Goal: Leave review/rating: Leave review/rating

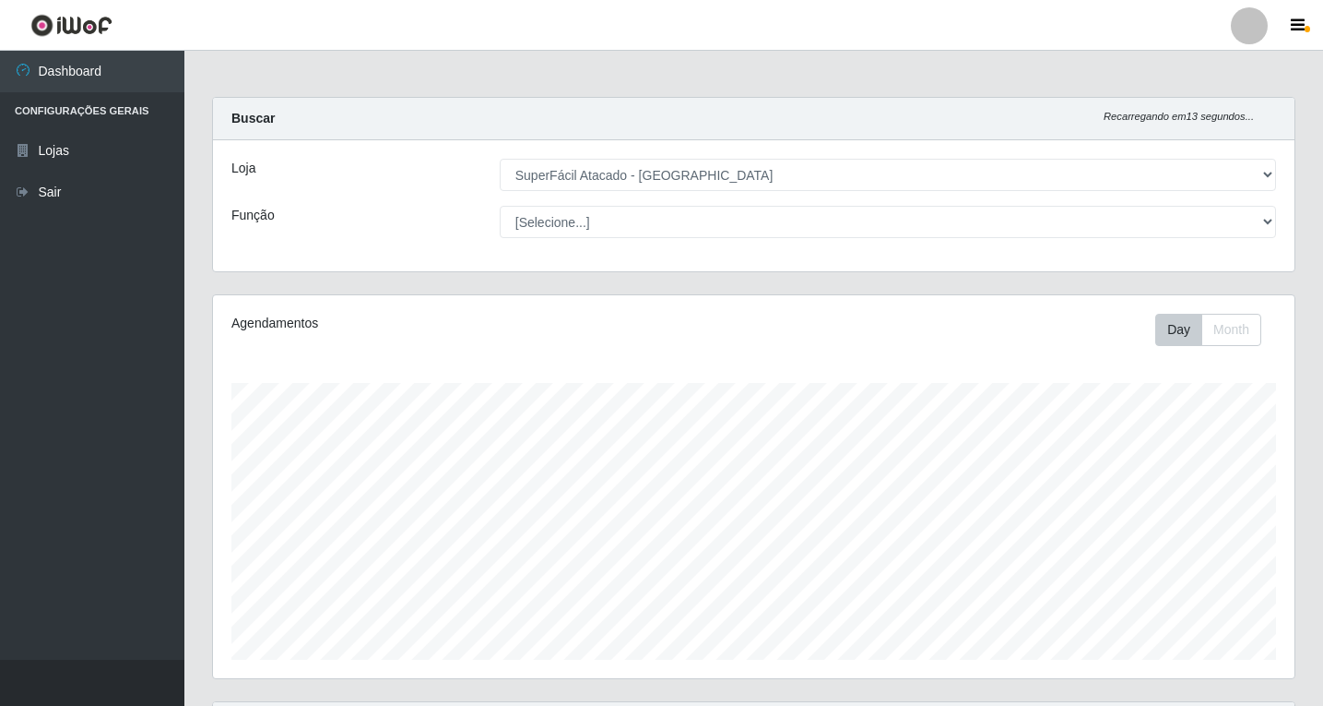
select select "503"
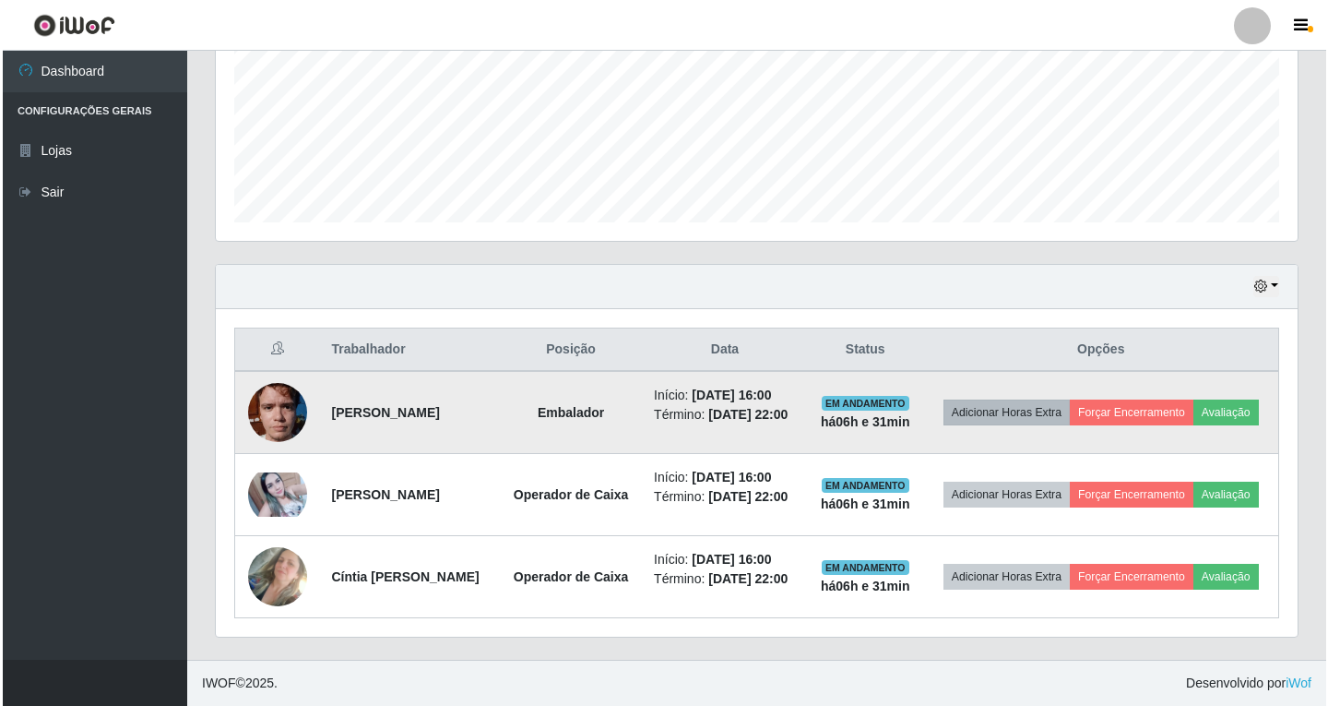
scroll to position [383, 1082]
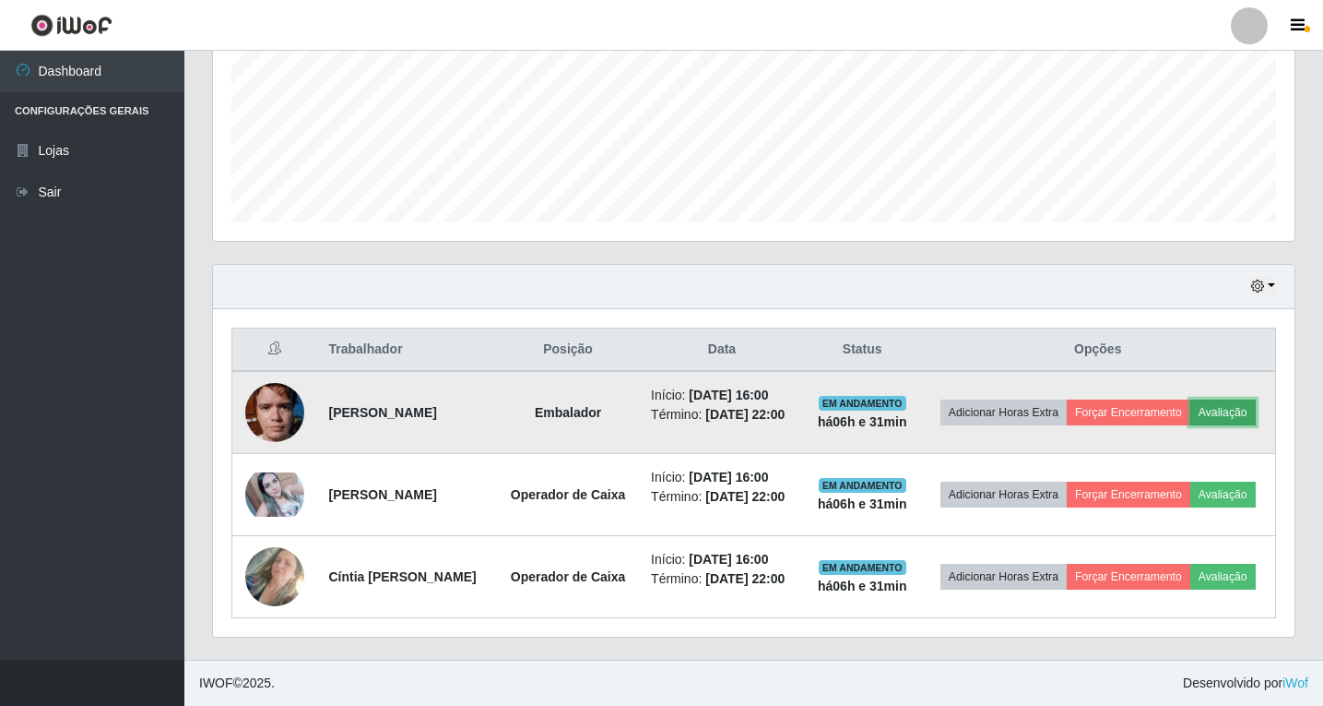
click at [1191, 399] on button "Avaliação" at bounding box center [1223, 412] width 65 height 26
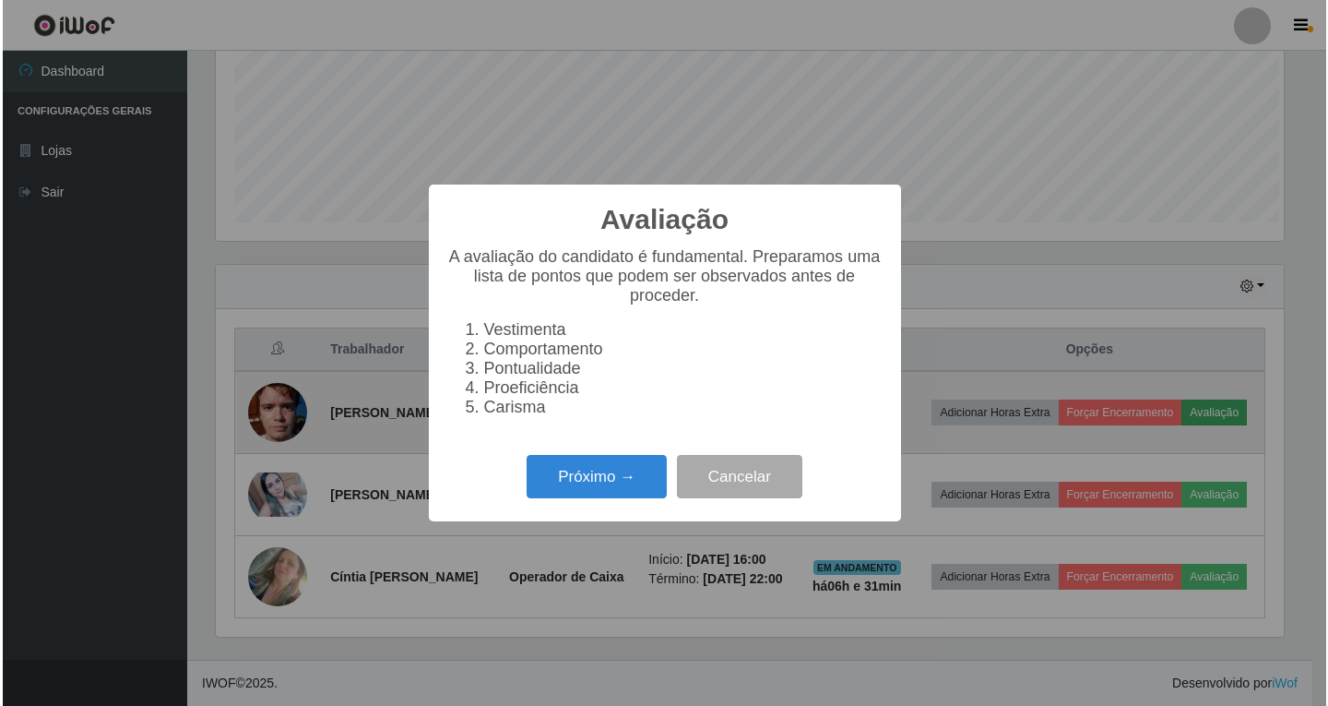
scroll to position [383, 1073]
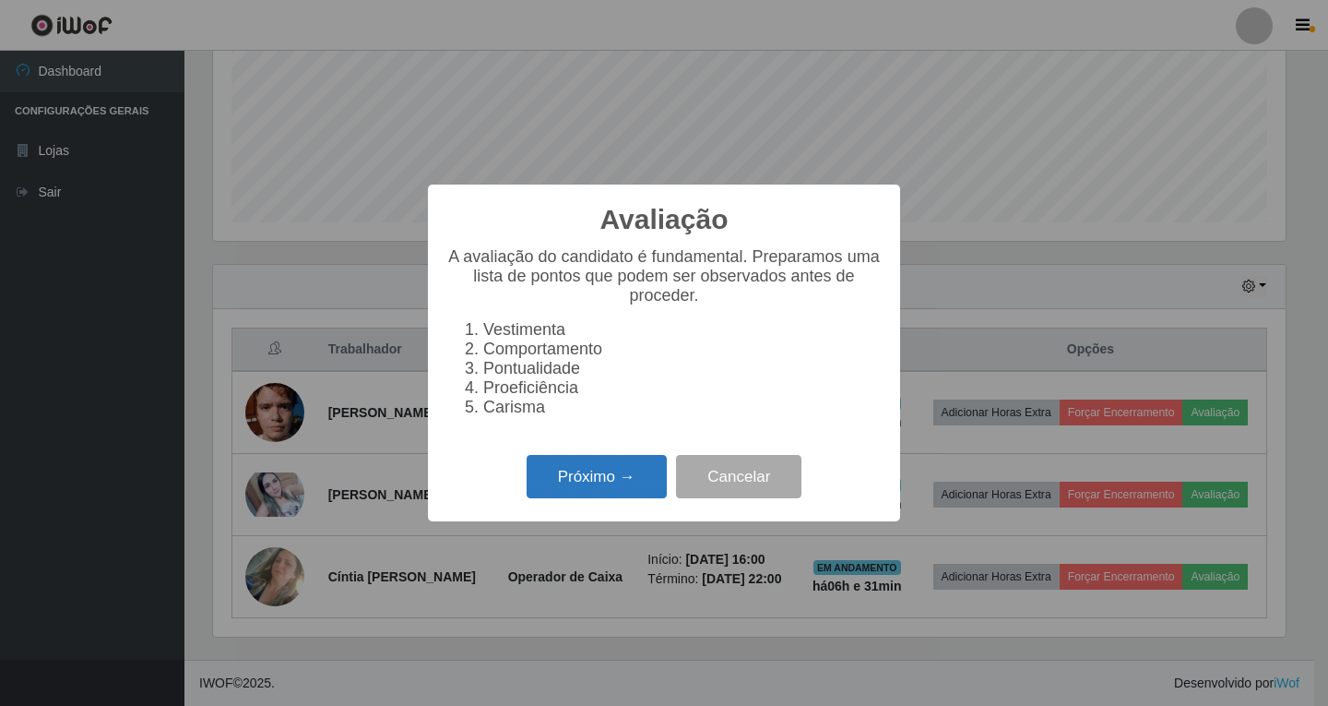
click at [611, 491] on button "Próximo →" at bounding box center [597, 476] width 140 height 43
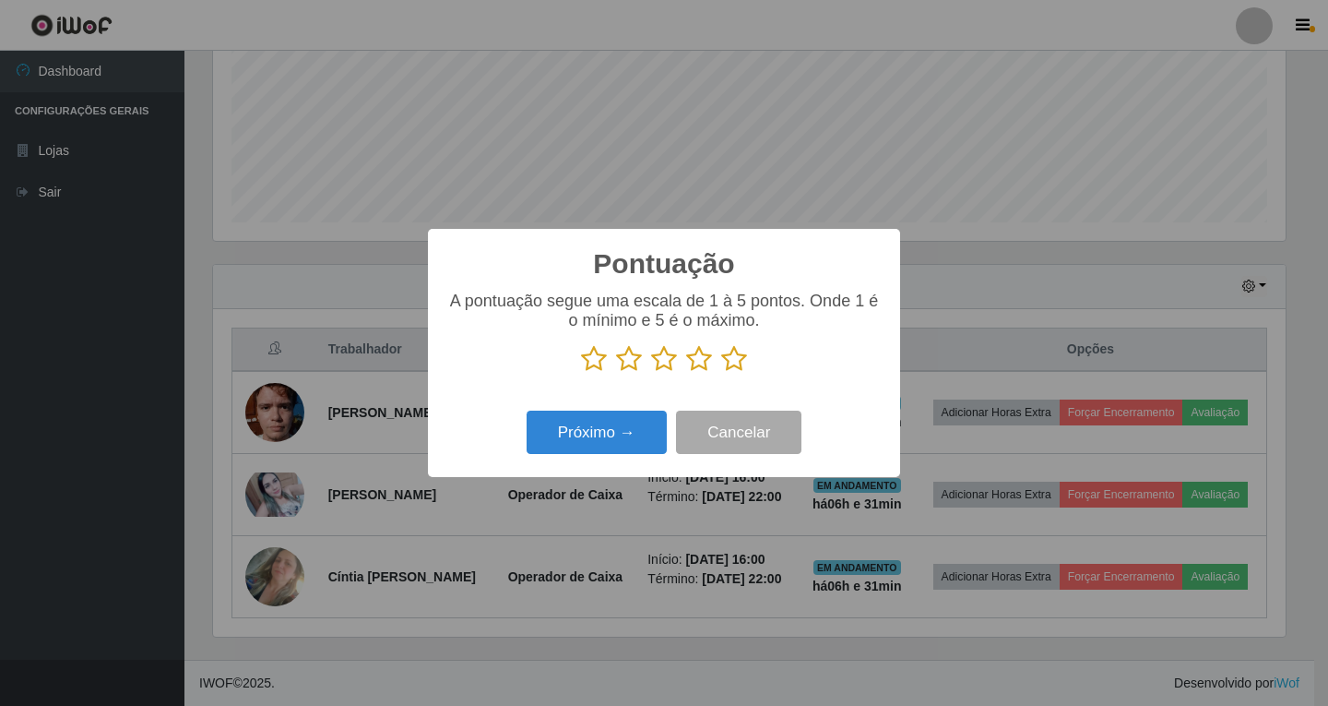
click at [694, 357] on icon at bounding box center [699, 359] width 26 height 28
click at [686, 373] on input "radio" at bounding box center [686, 373] width 0 height 0
click at [577, 436] on button "Próximo →" at bounding box center [597, 431] width 140 height 43
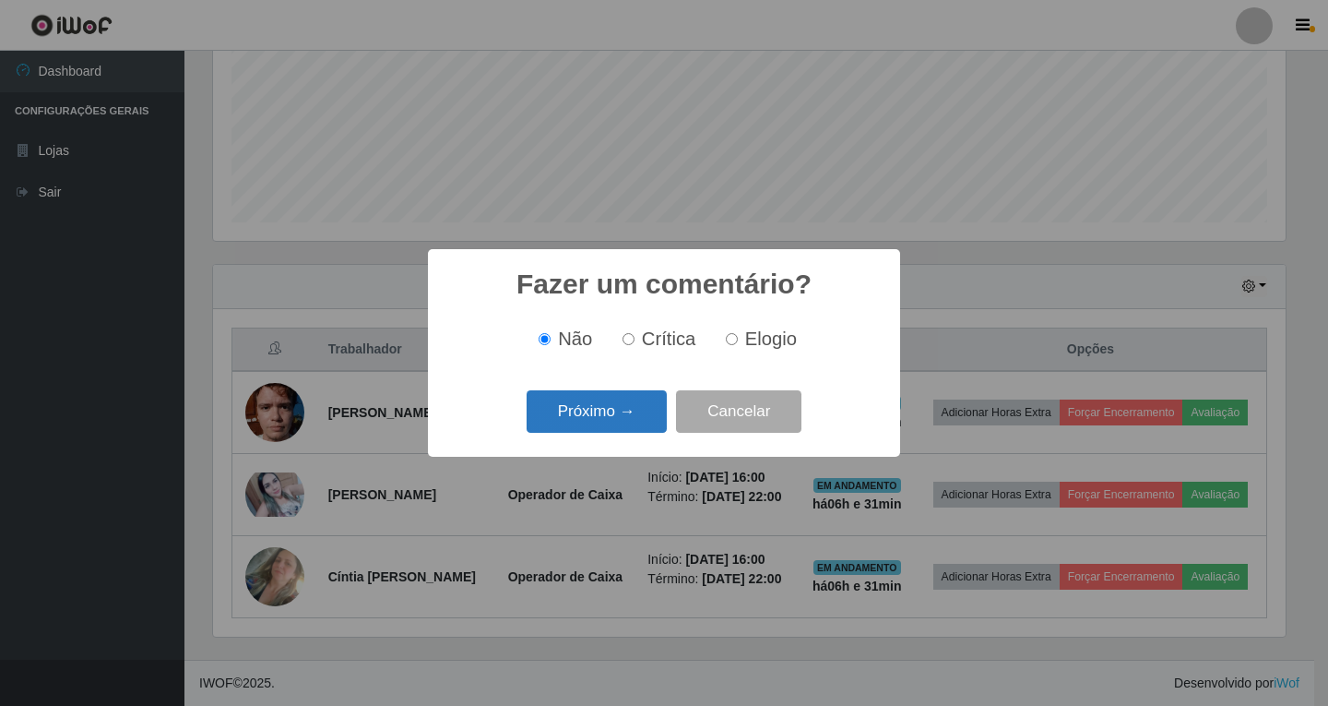
click at [613, 403] on button "Próximo →" at bounding box center [597, 411] width 140 height 43
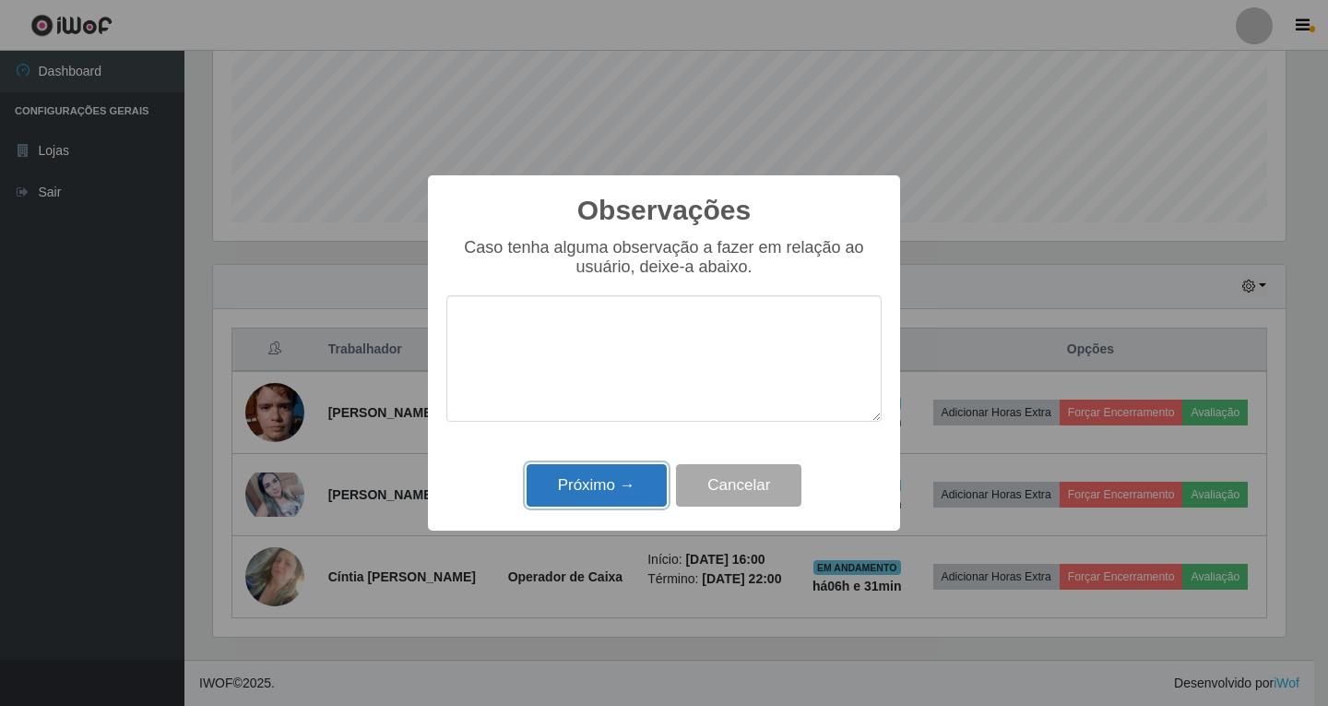
click at [595, 486] on button "Próximo →" at bounding box center [597, 485] width 140 height 43
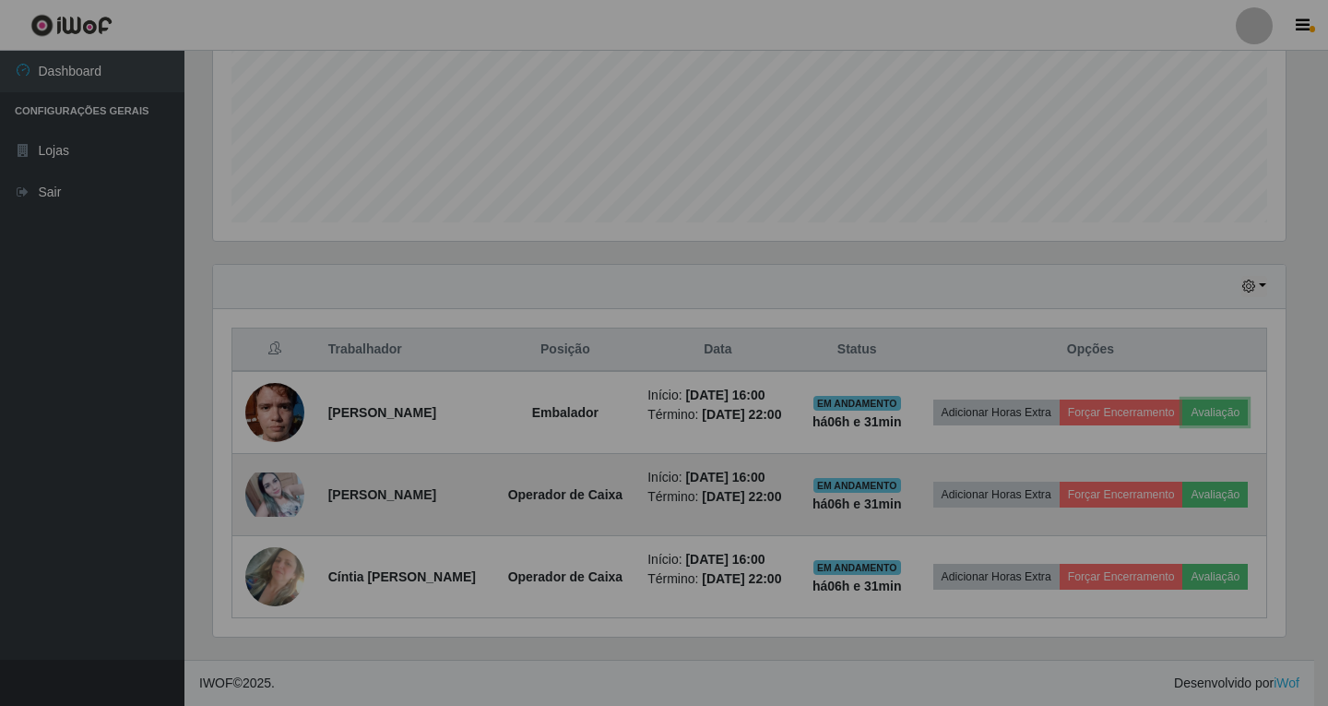
scroll to position [383, 1082]
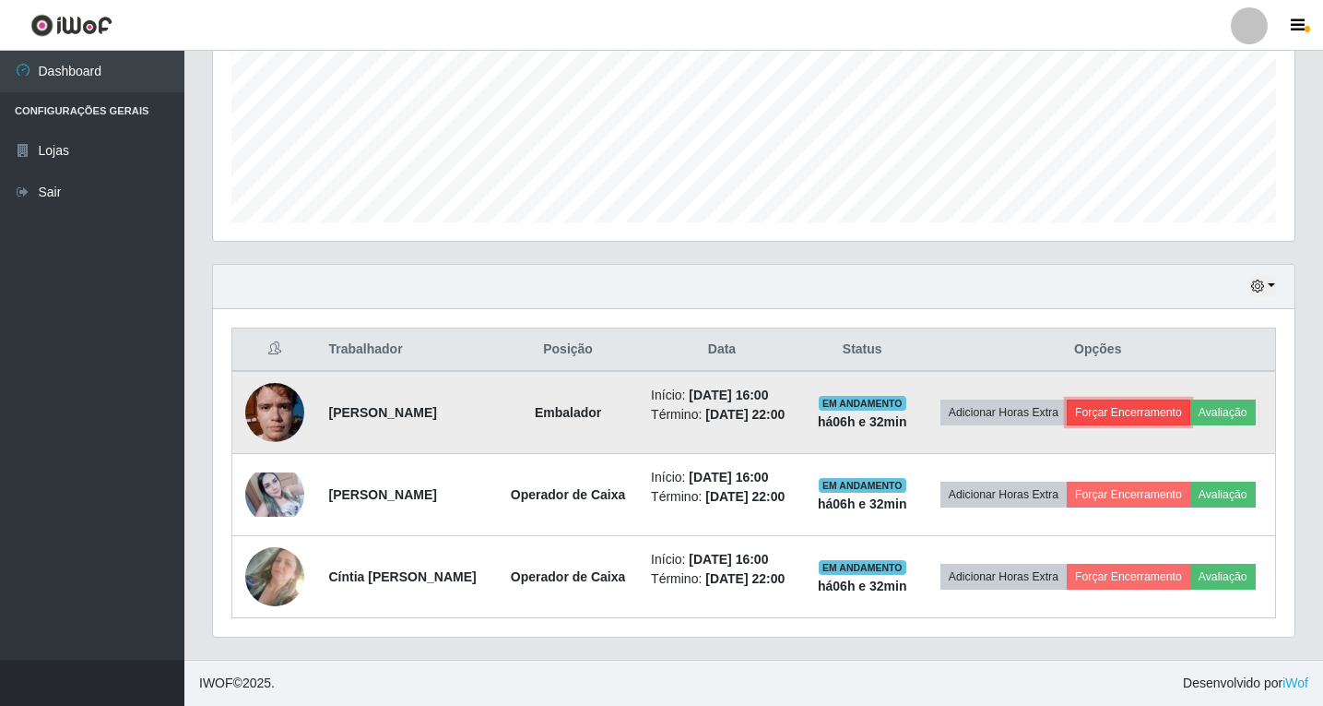
click at [1168, 399] on button "Forçar Encerramento" at bounding box center [1129, 412] width 124 height 26
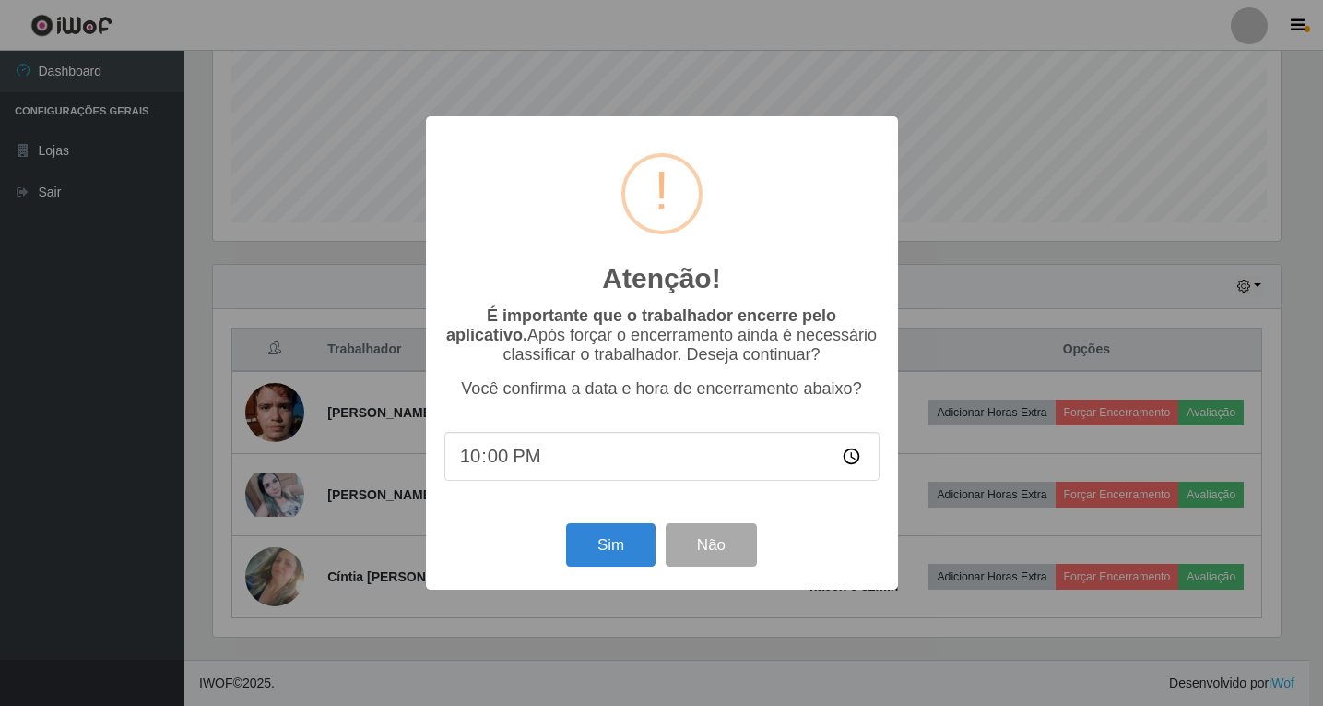
scroll to position [383, 1073]
click at [619, 552] on button "Sim" at bounding box center [612, 544] width 89 height 43
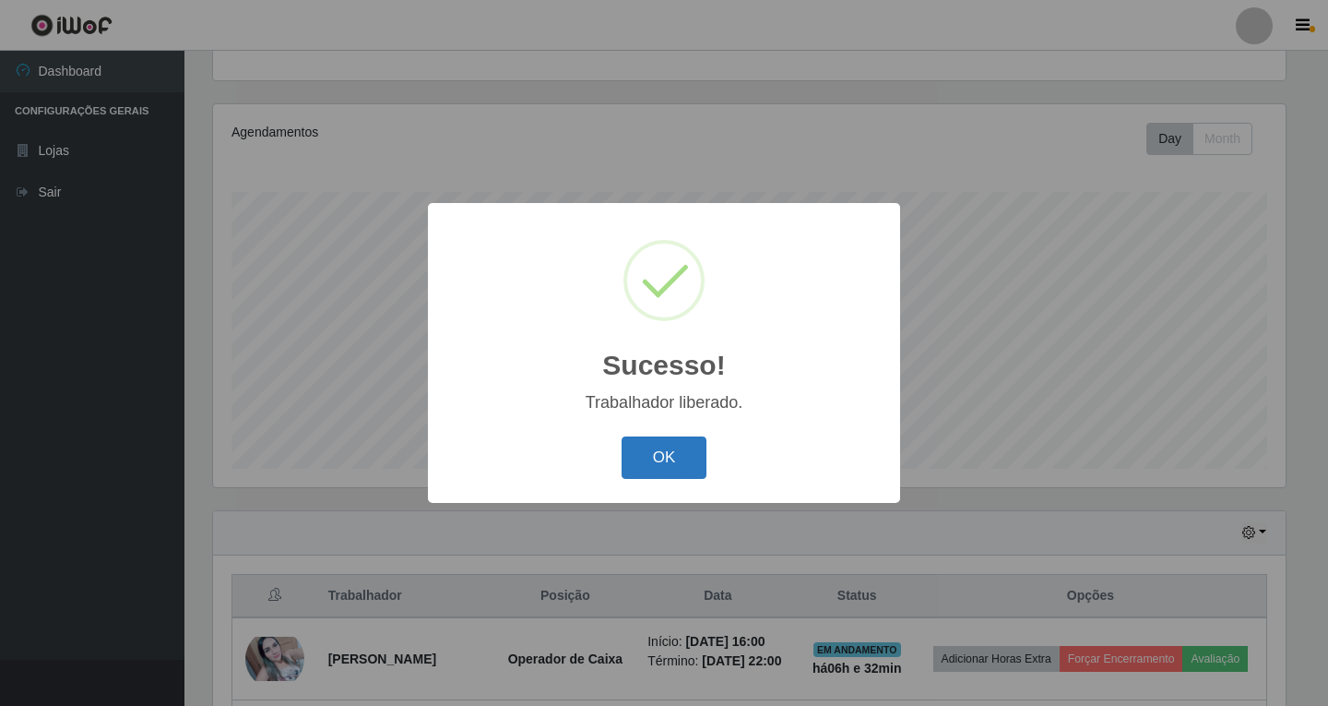
click at [654, 460] on button "OK" at bounding box center [665, 457] width 86 height 43
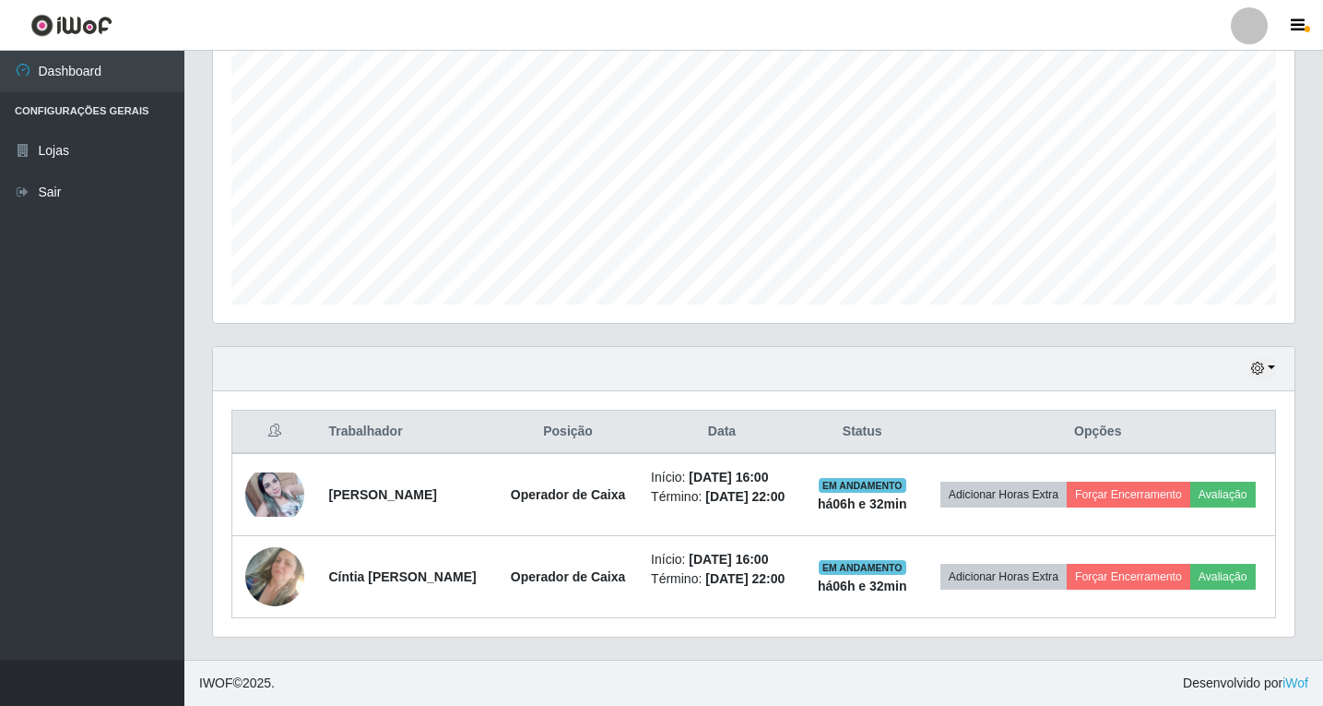
scroll to position [375, 0]
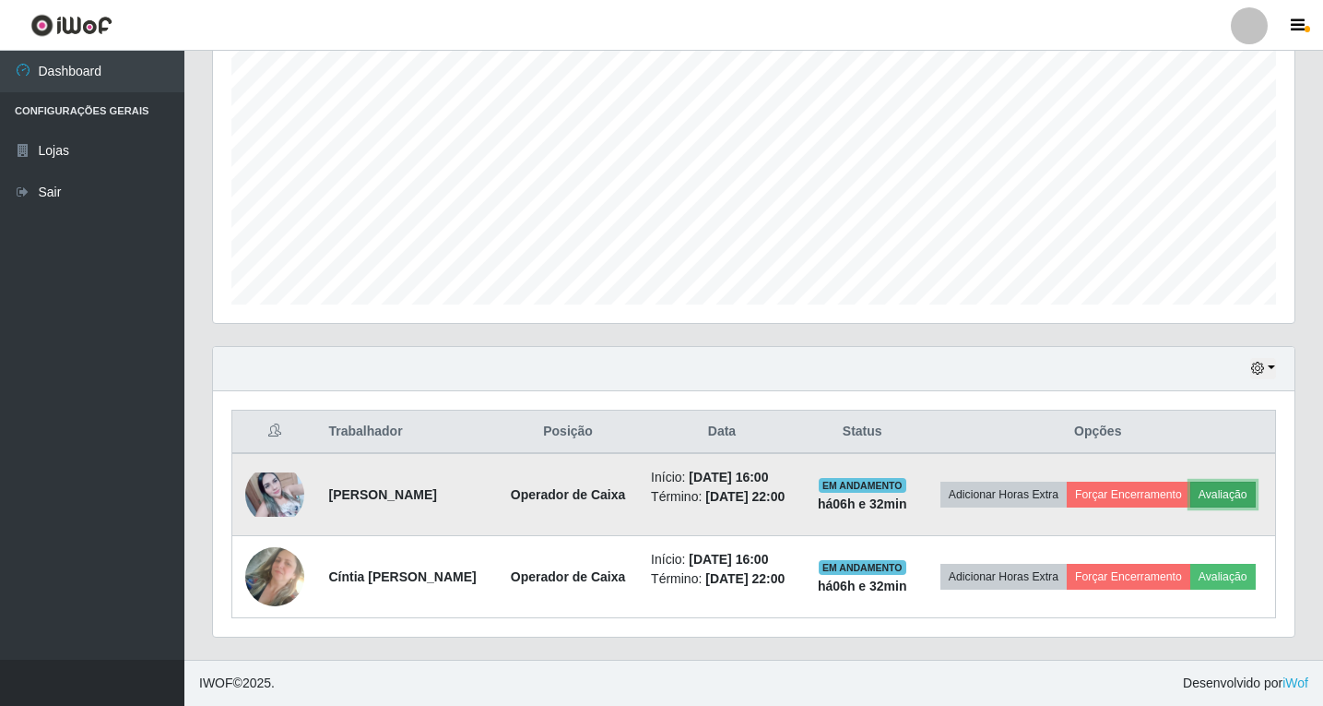
click at [1191, 495] on button "Avaliação" at bounding box center [1223, 494] width 65 height 26
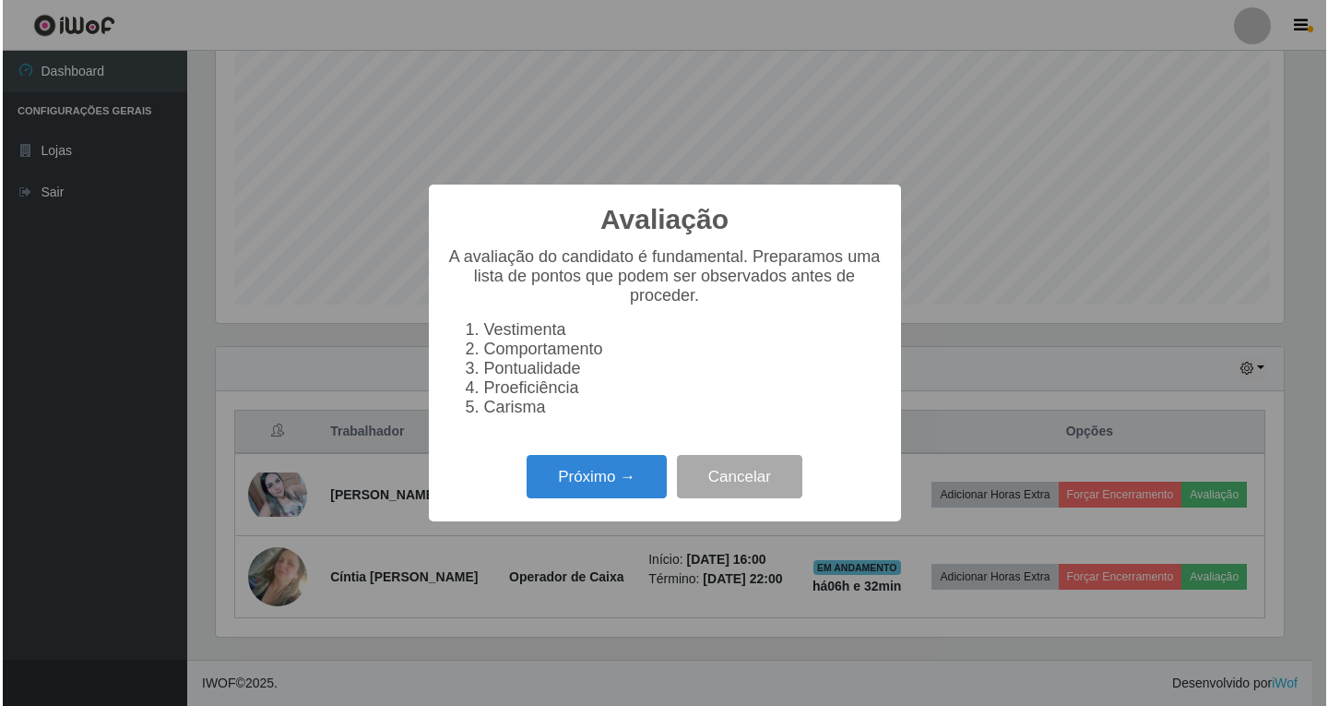
scroll to position [383, 1073]
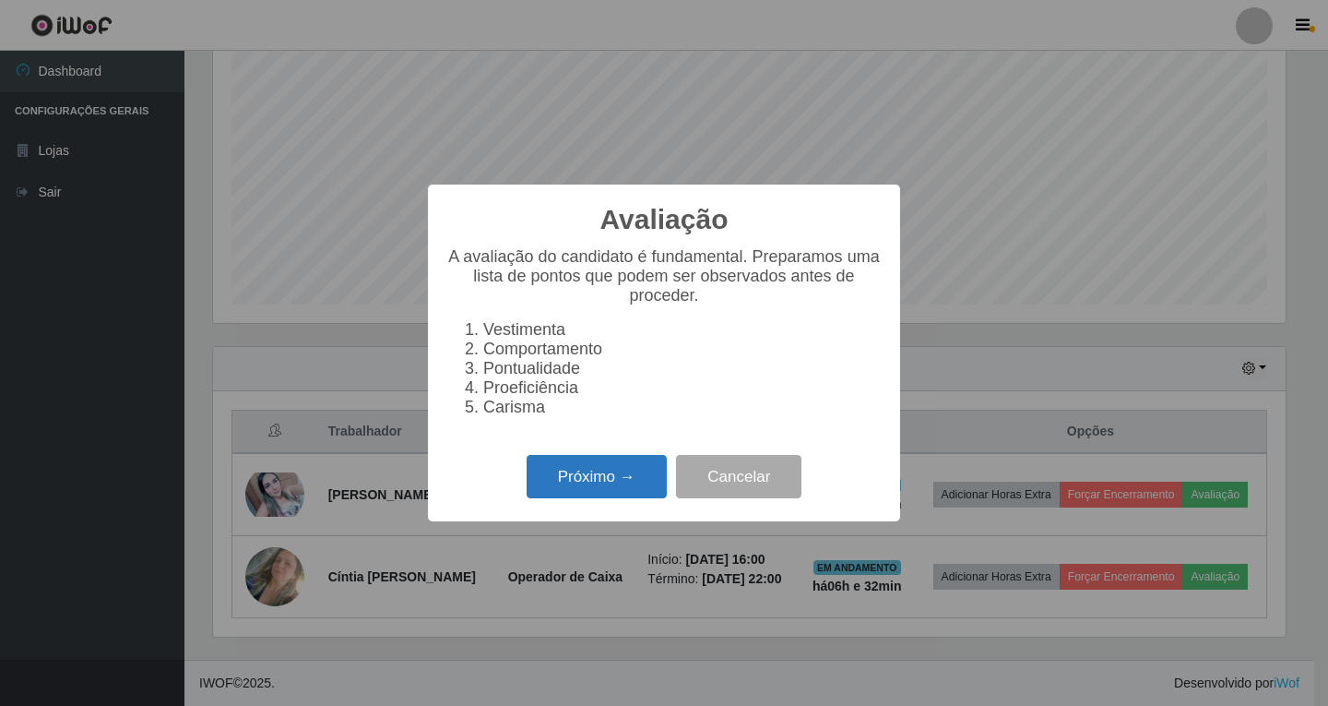
click at [599, 494] on button "Próximo →" at bounding box center [597, 476] width 140 height 43
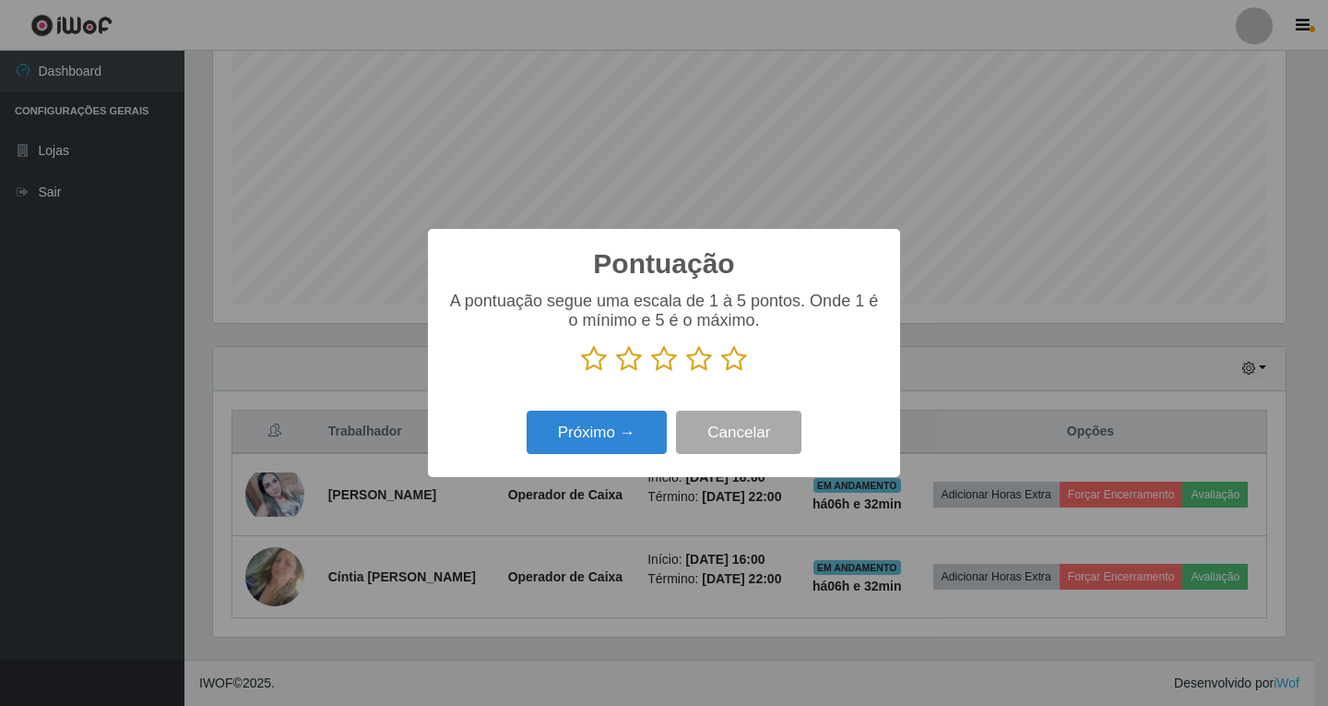
scroll to position [921904, 921214]
click at [702, 365] on icon at bounding box center [699, 359] width 26 height 28
click at [686, 373] on input "radio" at bounding box center [686, 373] width 0 height 0
click at [600, 430] on button "Próximo →" at bounding box center [597, 431] width 140 height 43
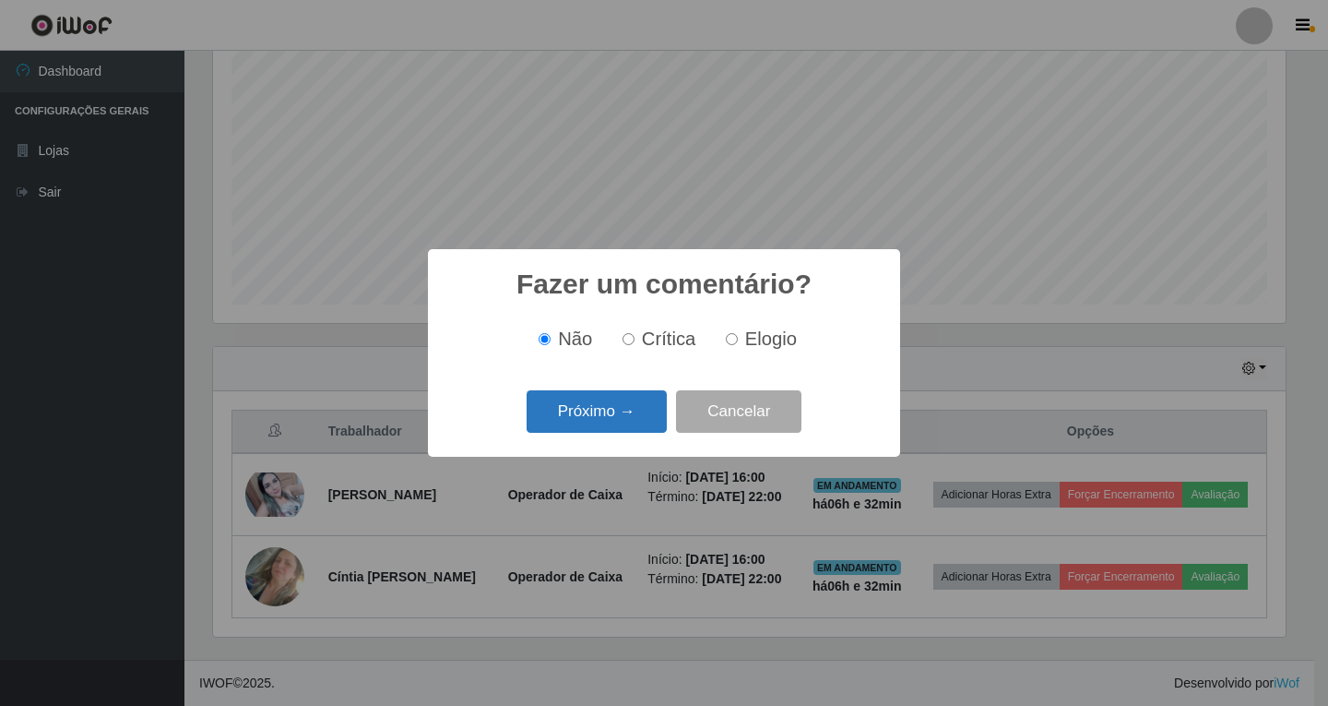
click at [598, 408] on button "Próximo →" at bounding box center [597, 411] width 140 height 43
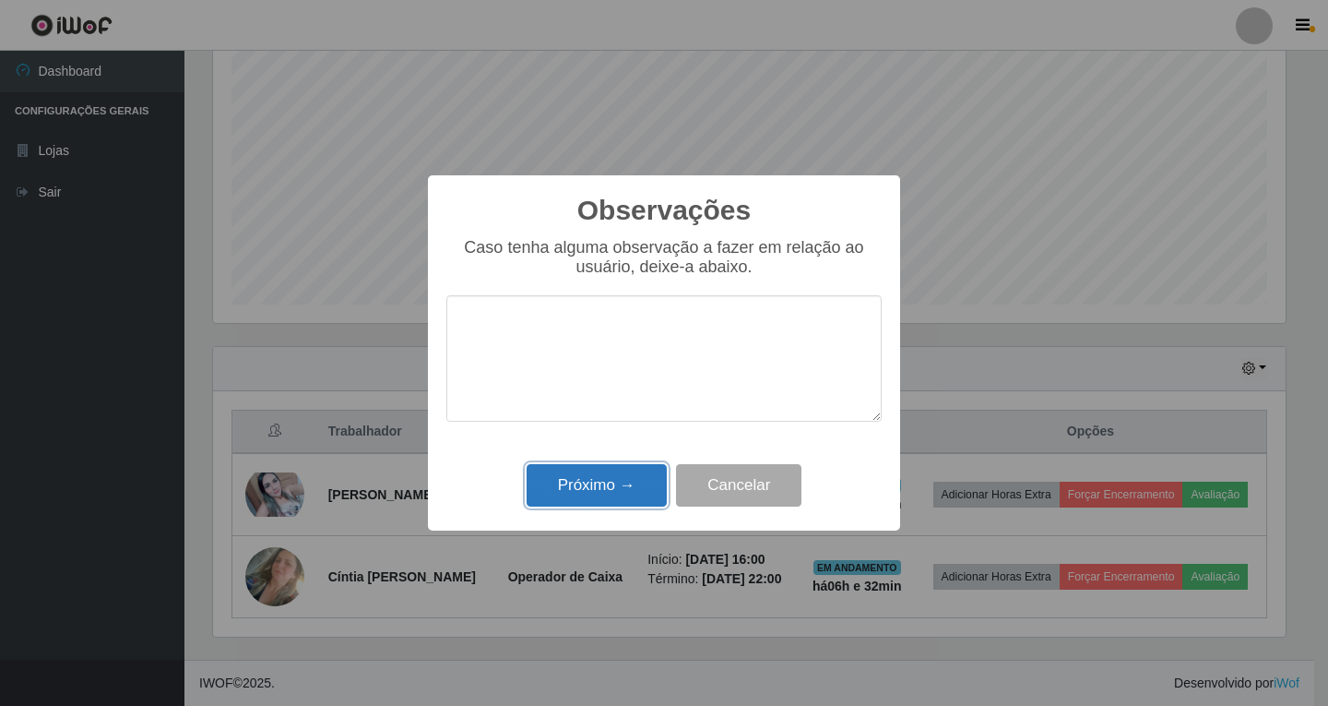
click at [559, 487] on button "Próximo →" at bounding box center [597, 485] width 140 height 43
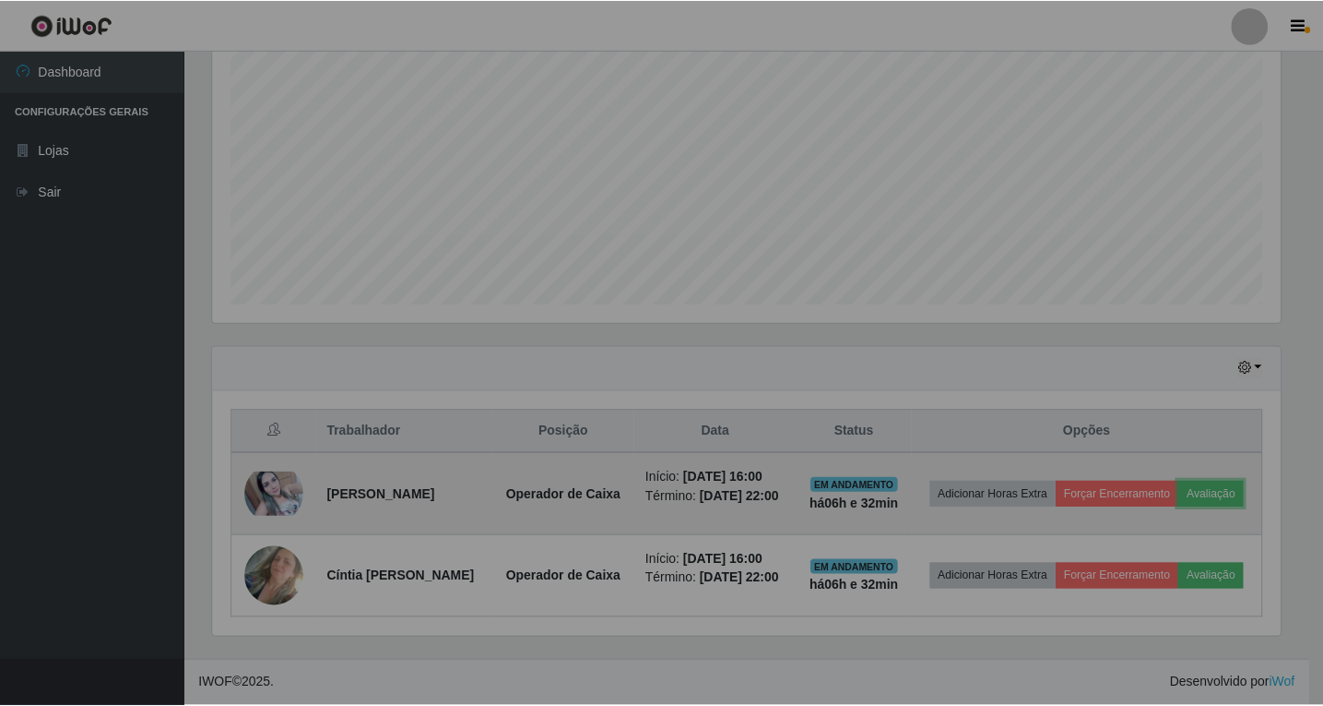
scroll to position [383, 1082]
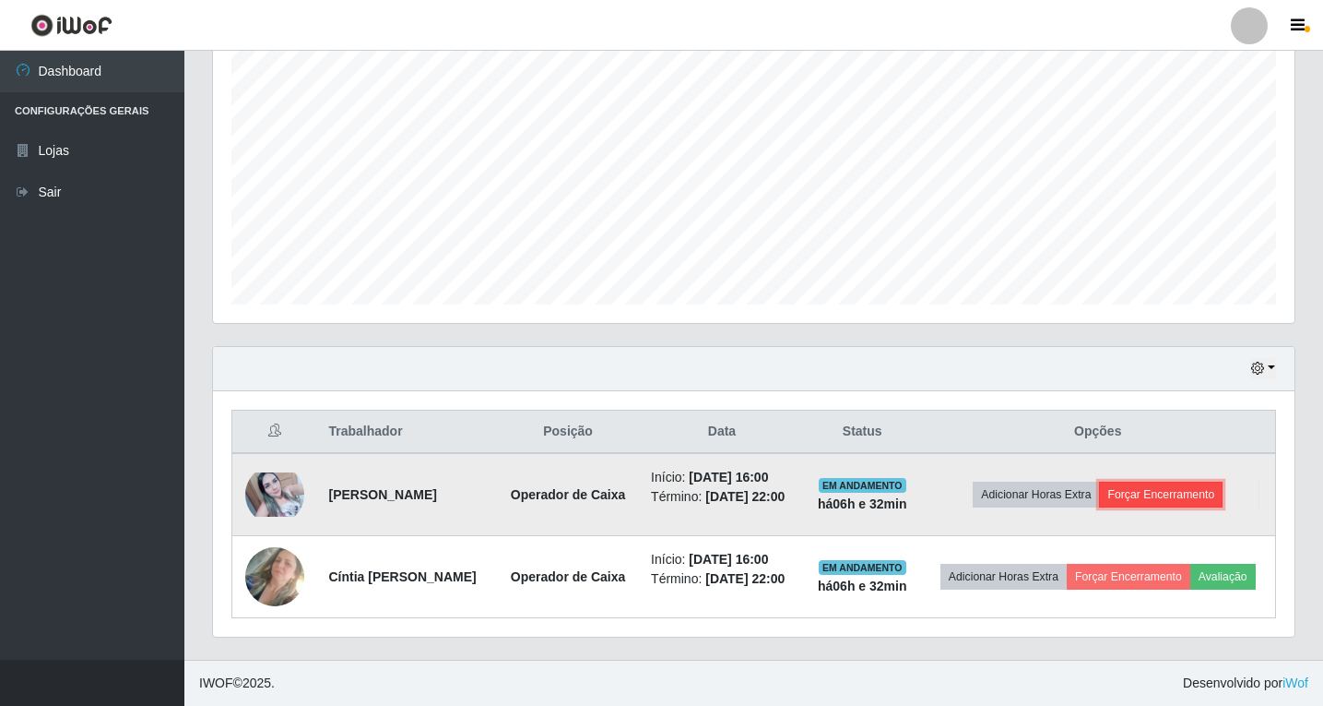
click at [1192, 481] on button "Forçar Encerramento" at bounding box center [1161, 494] width 124 height 26
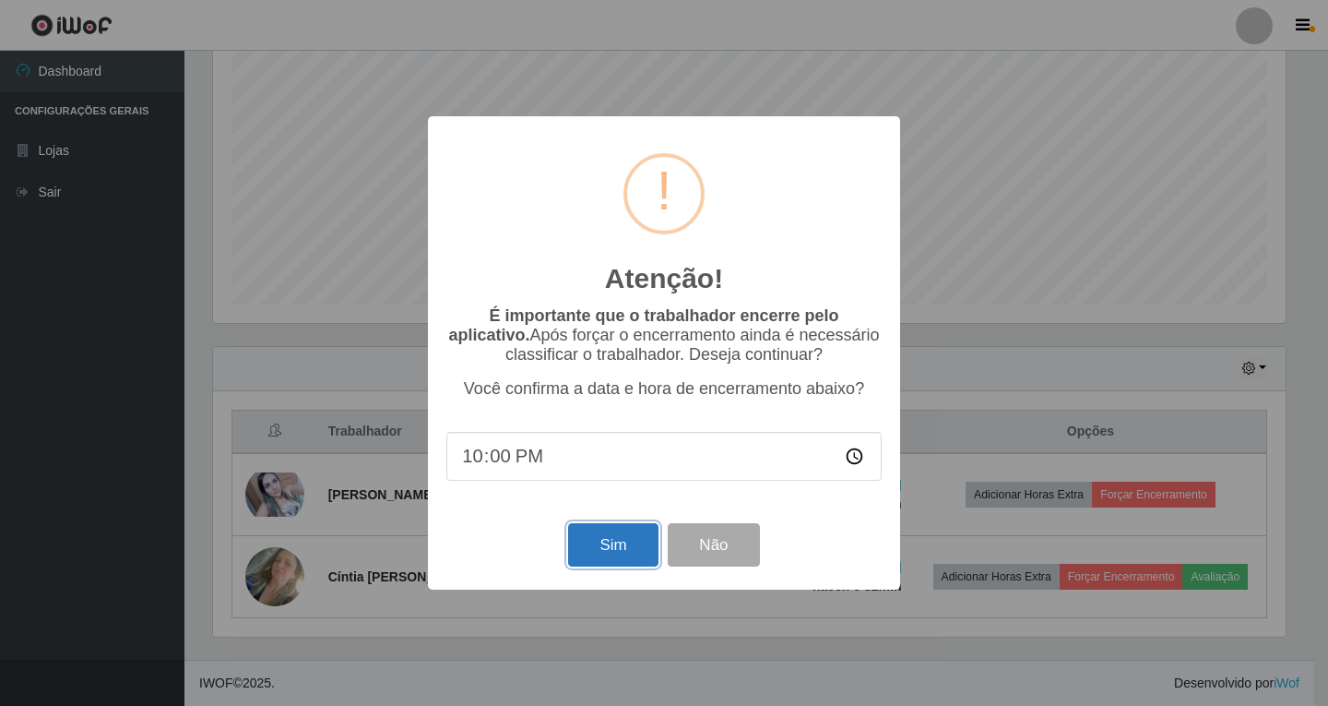
click at [607, 554] on button "Sim" at bounding box center [612, 544] width 89 height 43
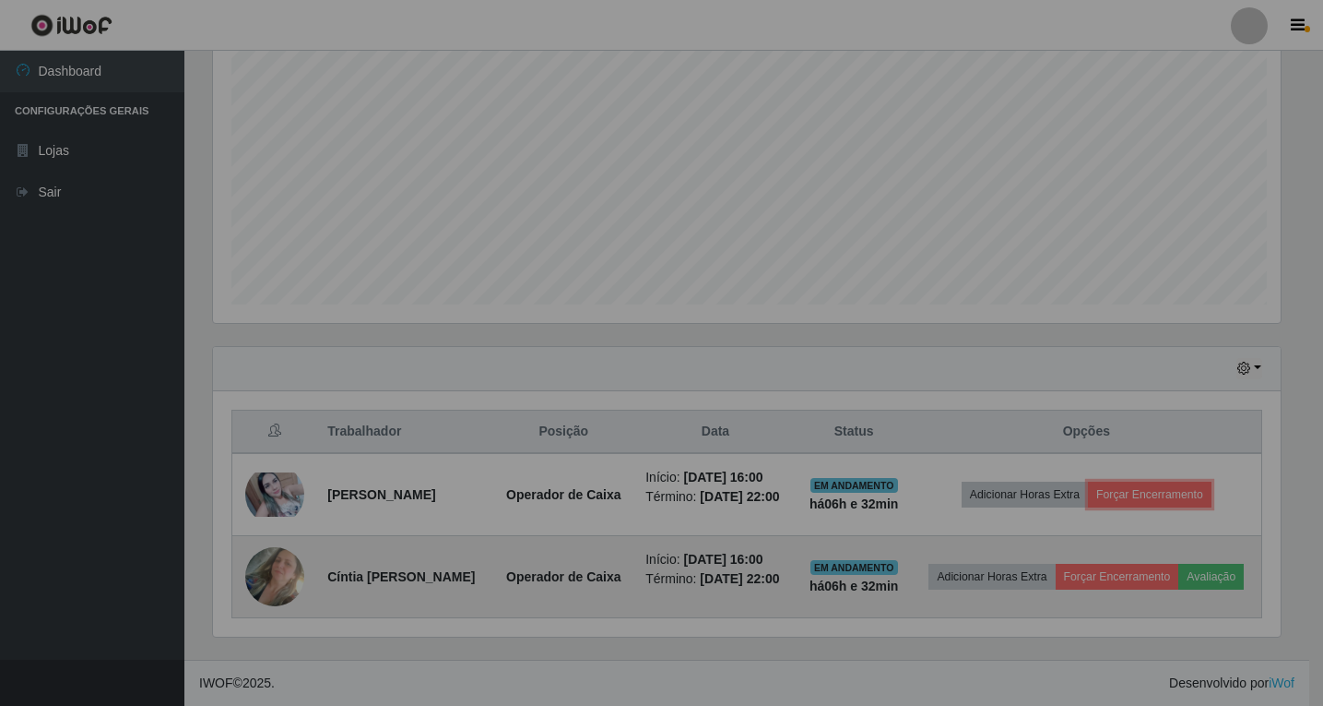
scroll to position [0, 0]
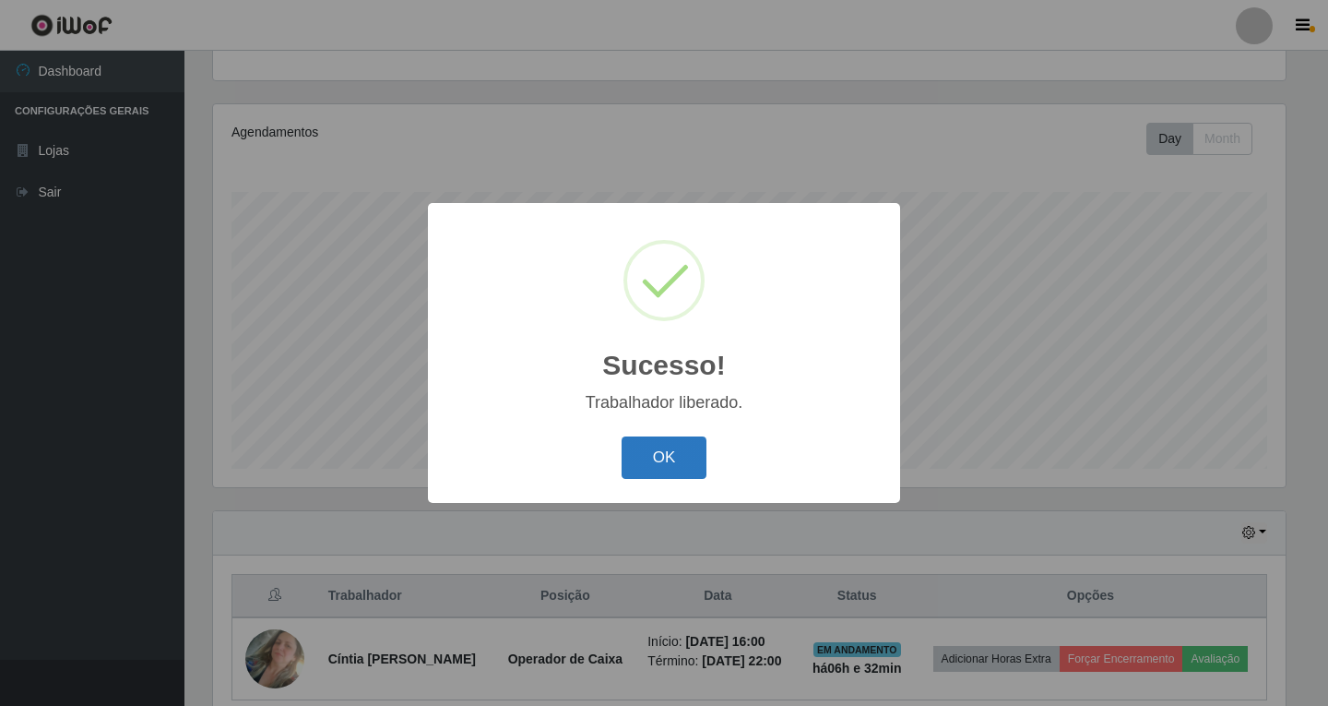
click at [653, 468] on button "OK" at bounding box center [665, 457] width 86 height 43
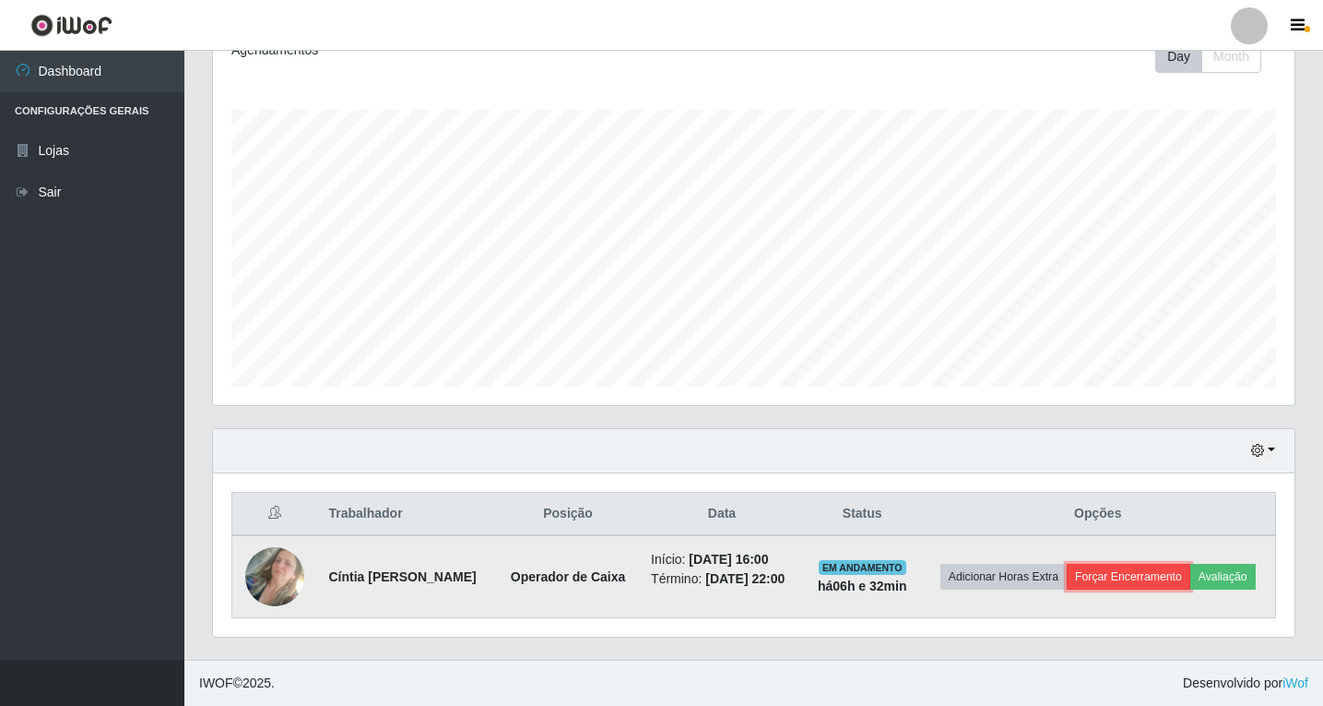
click at [1169, 564] on button "Forçar Encerramento" at bounding box center [1129, 577] width 124 height 26
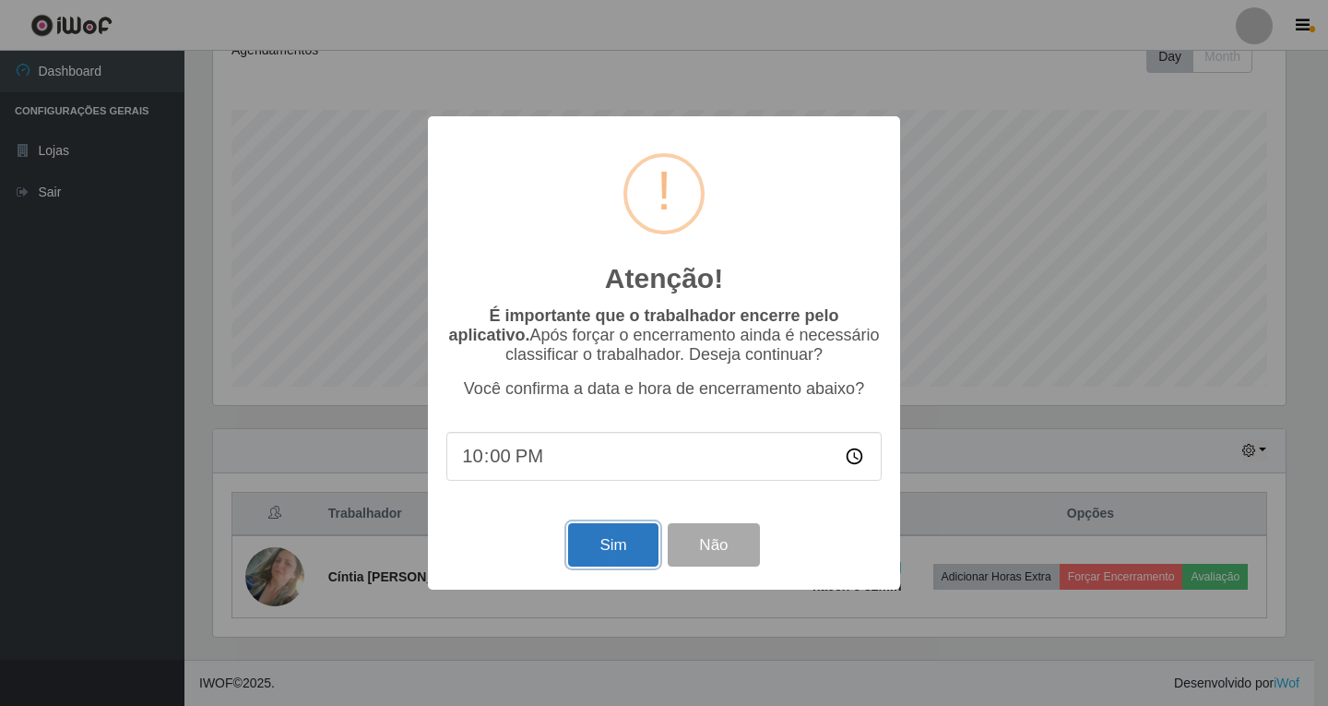
click at [624, 551] on button "Sim" at bounding box center [612, 544] width 89 height 43
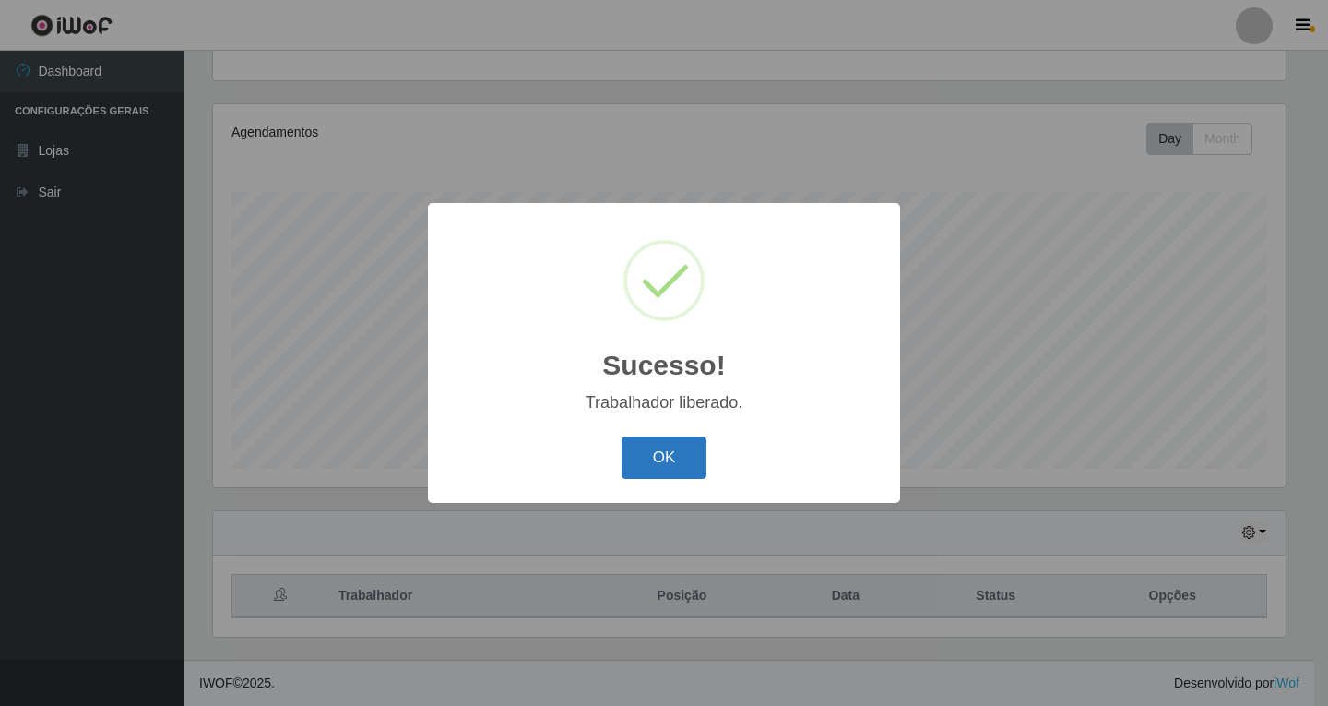
click at [655, 452] on button "OK" at bounding box center [665, 457] width 86 height 43
